Goal: Transaction & Acquisition: Purchase product/service

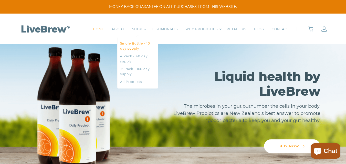
click at [139, 45] on link "Single Bottle - 10 day supply" at bounding box center [137, 46] width 35 height 10
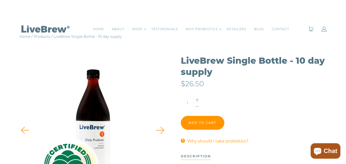
scroll to position [51, 0]
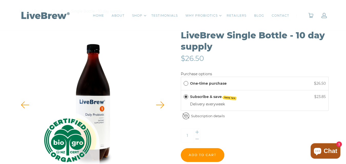
drag, startPoint x: 210, startPoint y: 51, endPoint x: 180, endPoint y: 36, distance: 33.6
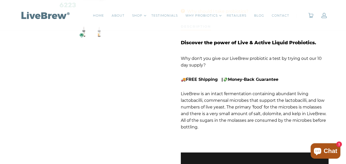
scroll to position [179, 0]
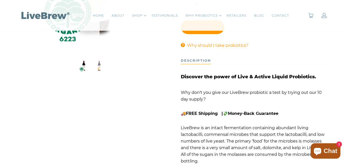
click at [96, 67] on button "LiveBrew Single Bottle - 10 day supply" at bounding box center [99, 66] width 13 height 13
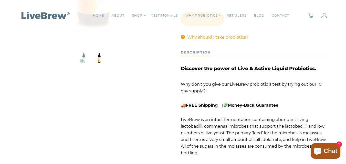
scroll to position [231, 0]
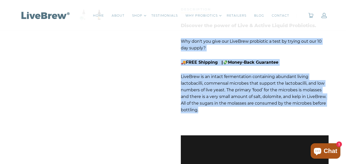
drag, startPoint x: 203, startPoint y: 109, endPoint x: 182, endPoint y: 40, distance: 71.7
click at [182, 40] on div "Discover the power of Live & Active Liquid Probiotics. Why don't you give our L…" at bounding box center [255, 122] width 148 height 201
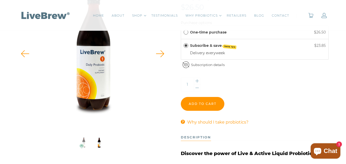
scroll to position [0, 0]
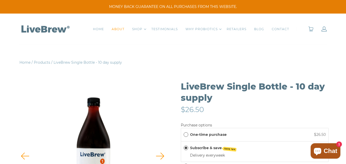
click at [121, 29] on link "ABOUT" at bounding box center [118, 29] width 13 height 5
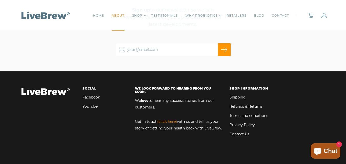
scroll to position [874, 0]
